Goal: Information Seeking & Learning: Learn about a topic

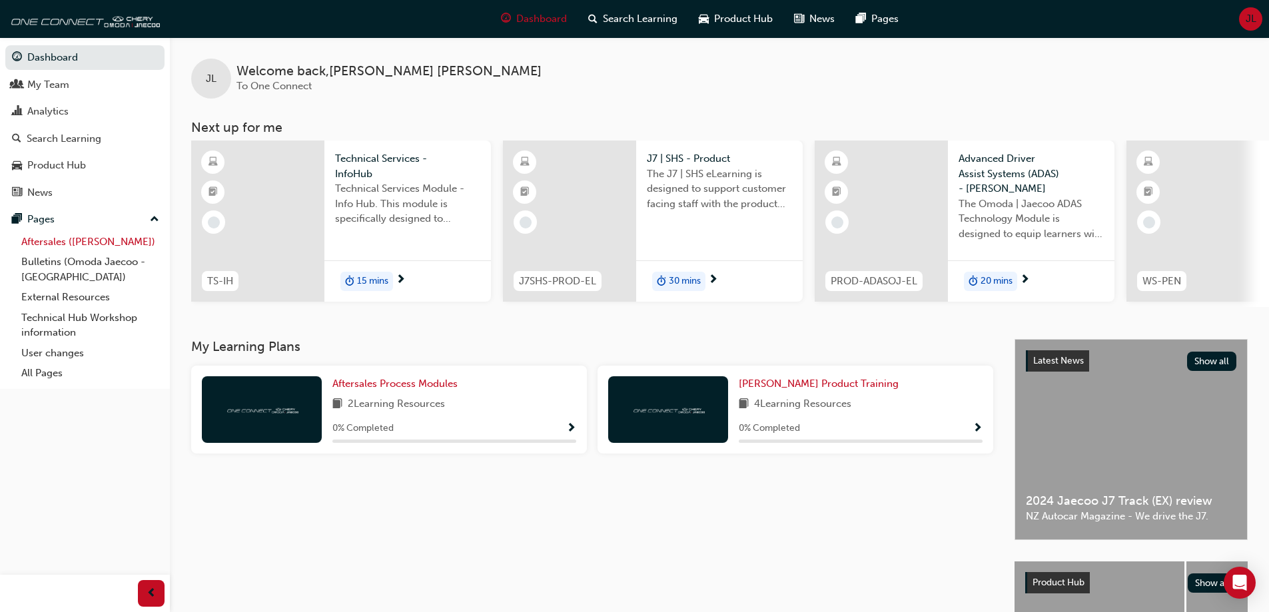
click at [104, 245] on link "Aftersales ([PERSON_NAME])" at bounding box center [90, 242] width 149 height 21
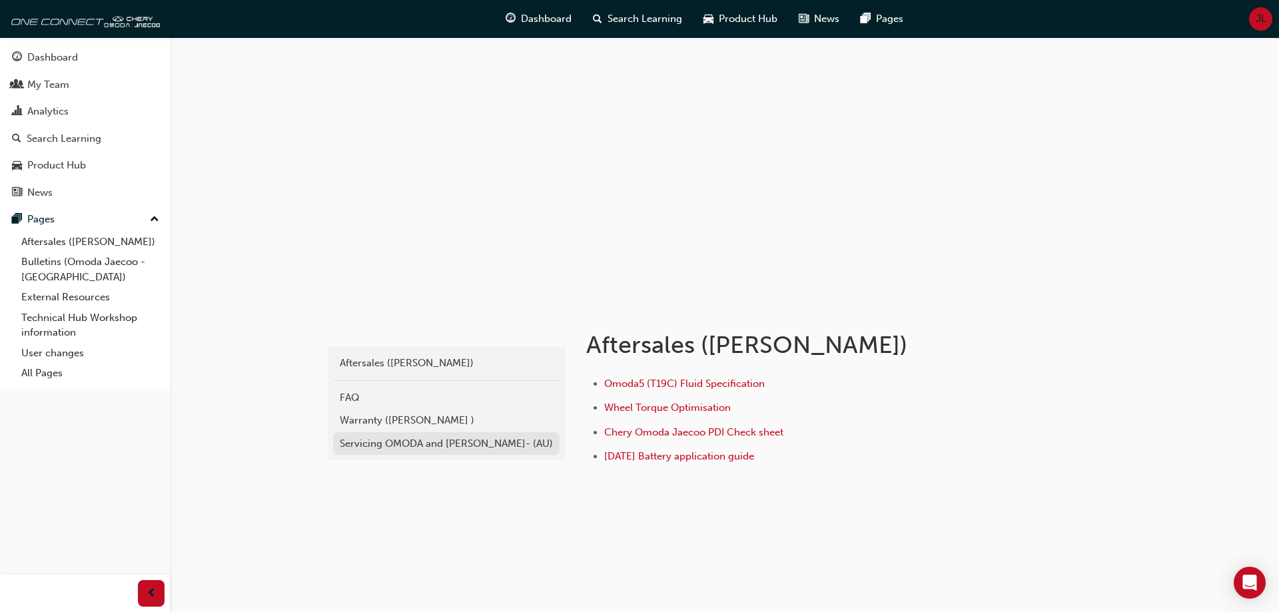
click at [468, 446] on div "Servicing OMODA and [PERSON_NAME]- (AU)" at bounding box center [446, 443] width 213 height 15
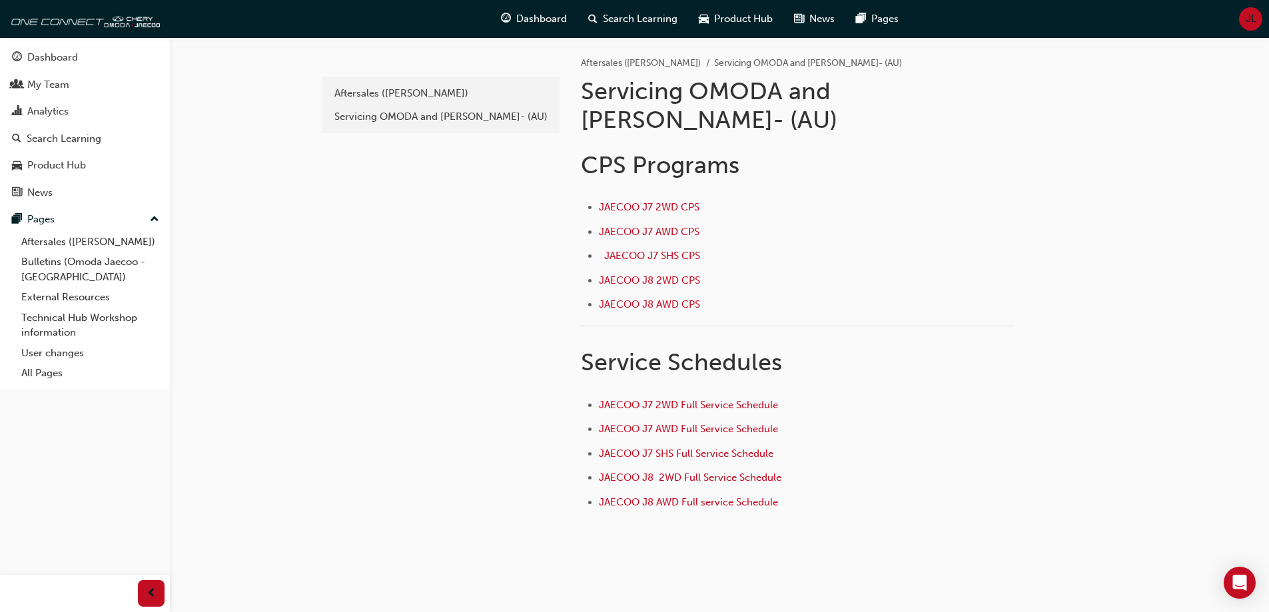
scroll to position [4, 0]
click at [683, 398] on span "JAECOO J7 2WD Full Service Schedule" at bounding box center [688, 404] width 179 height 12
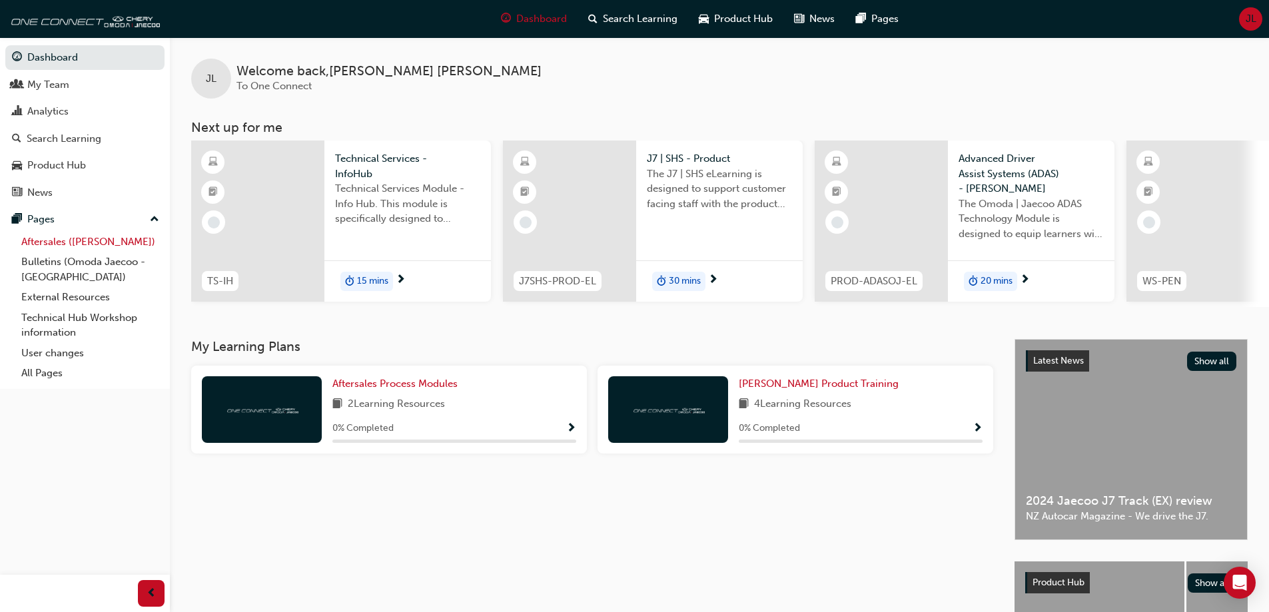
click at [91, 242] on link "Aftersales ([PERSON_NAME])" at bounding box center [90, 242] width 149 height 21
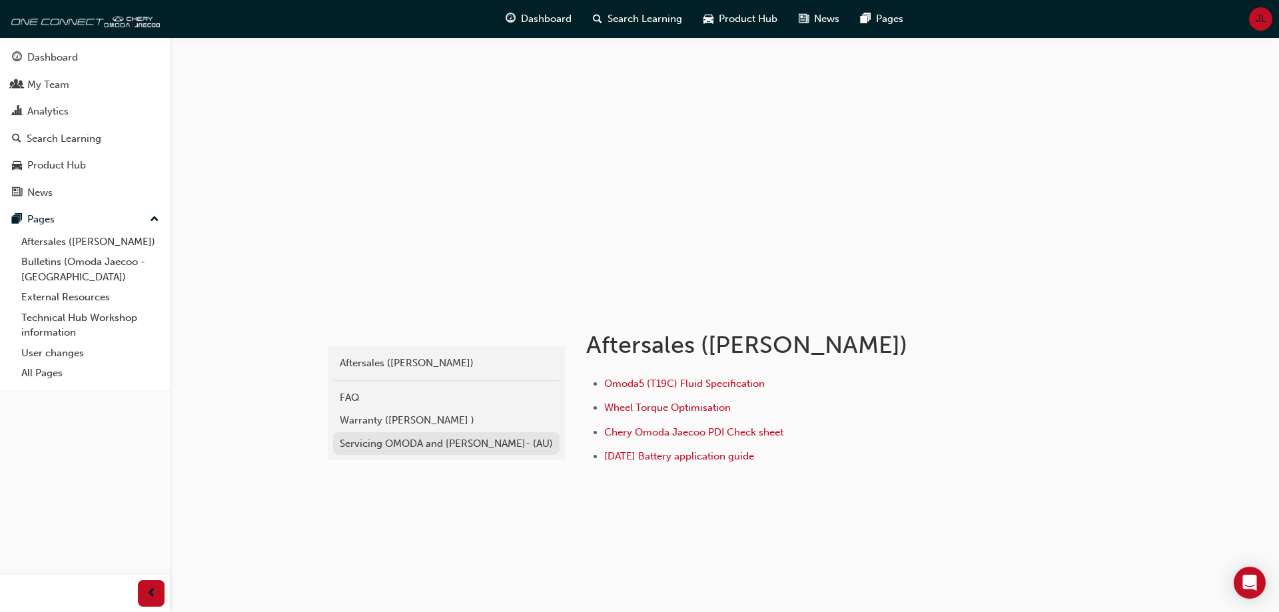
click at [475, 442] on div "Servicing OMODA and [PERSON_NAME]- (AU)" at bounding box center [446, 443] width 213 height 15
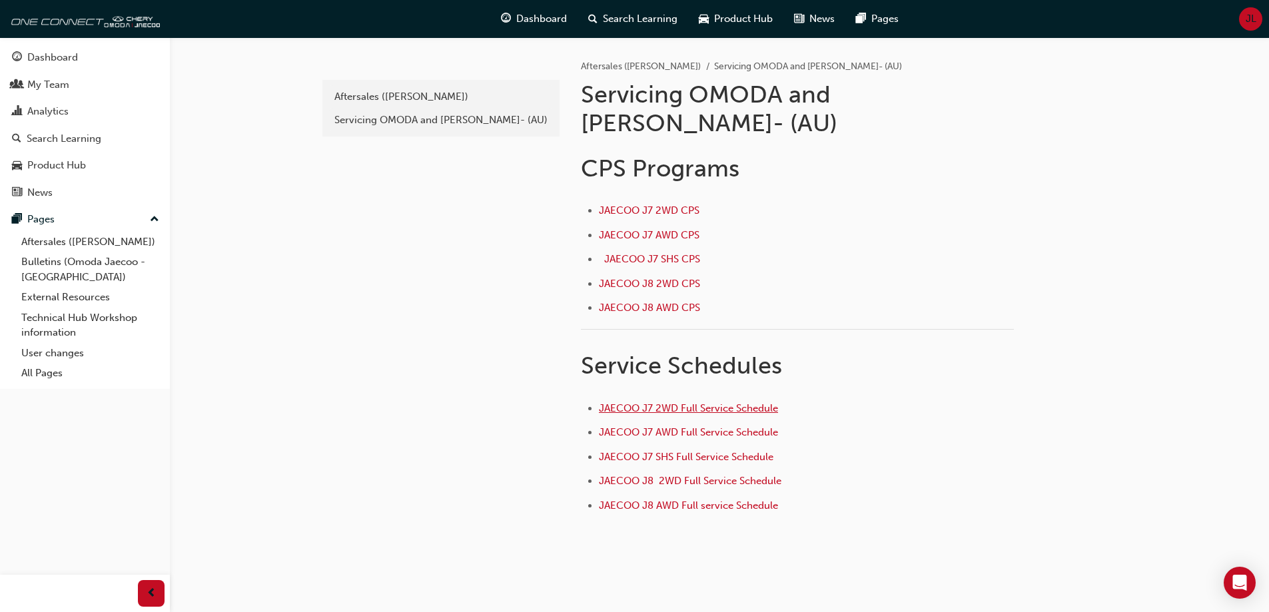
click at [750, 402] on span "JAECOO J7 2WD Full Service Schedule" at bounding box center [688, 408] width 179 height 12
click at [710, 426] on span "JAECOO J7 AWD Full Service Schedule ﻿" at bounding box center [690, 432] width 182 height 12
click at [700, 451] on span "JAECOO J7 SHS Full Service Schedule ﻿" at bounding box center [687, 457] width 177 height 12
click at [743, 426] on span "JAECOO J7 AWD Full Service Schedule ﻿" at bounding box center [690, 432] width 182 height 12
click at [703, 402] on span "JAECOO J7 2WD Full Service Schedule" at bounding box center [688, 408] width 179 height 12
